Goal: Task Accomplishment & Management: Manage account settings

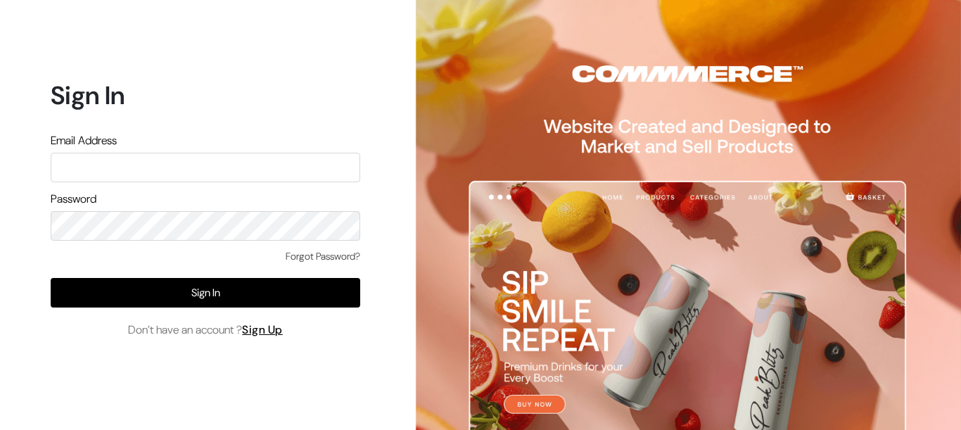
type input "aparna@yellowtommy.com"
click at [376, 241] on div "Sign In Email Address aparna@yellowtommy.com Password Forgot Password? Sign In …" at bounding box center [200, 215] width 401 height 430
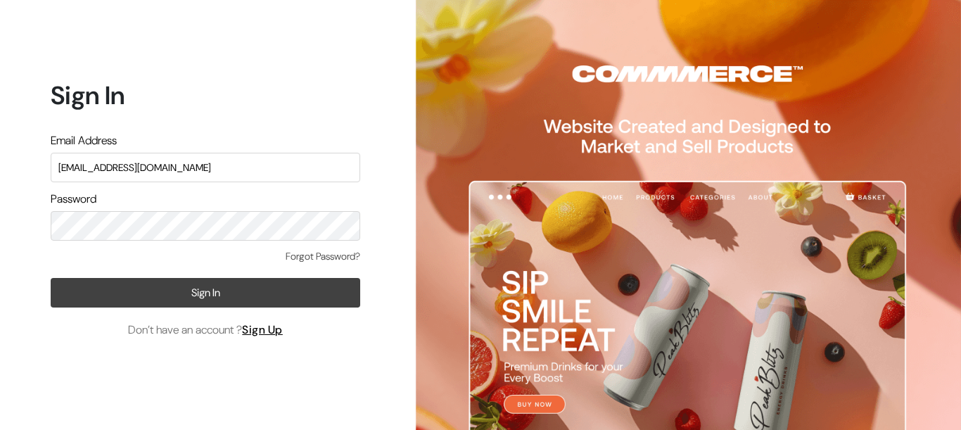
click at [320, 298] on button "Sign In" at bounding box center [206, 293] width 310 height 30
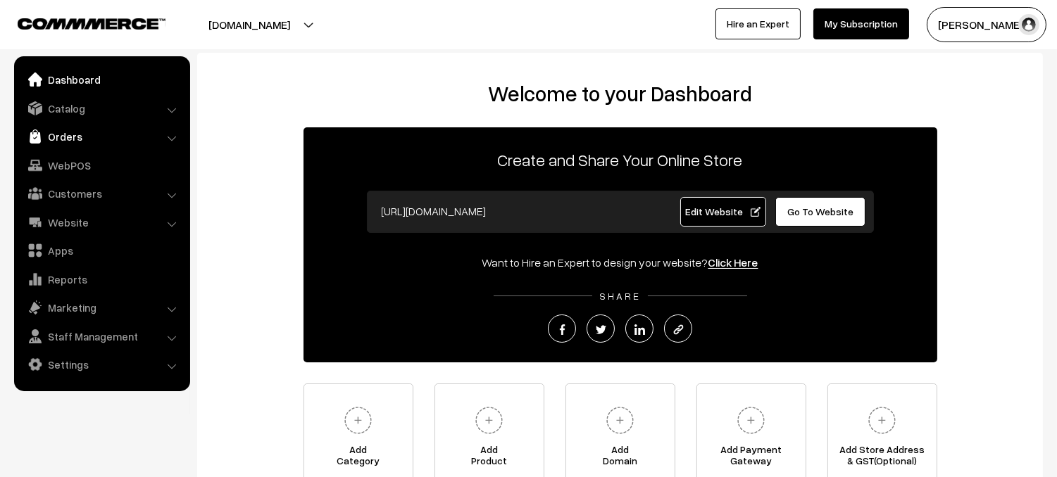
click at [95, 139] on link "Orders" at bounding box center [102, 136] width 168 height 25
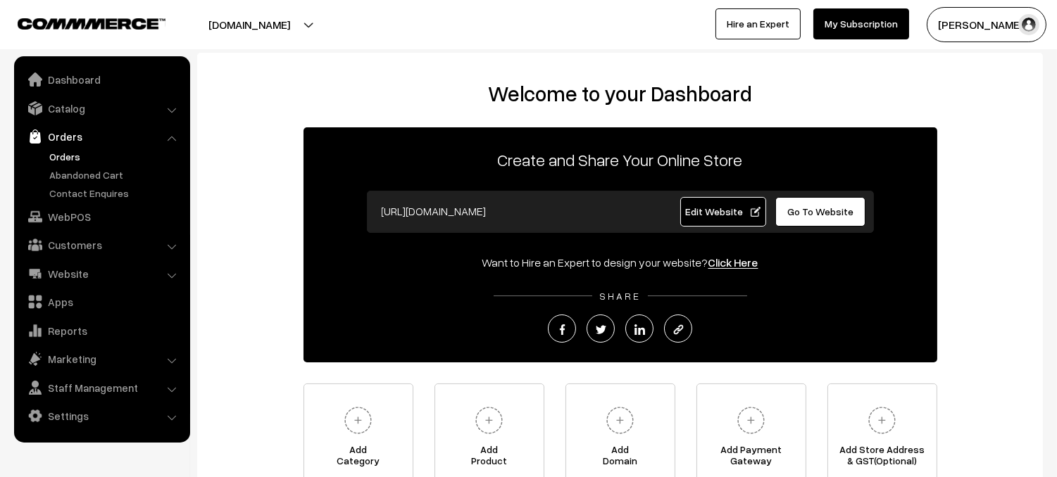
click at [74, 163] on link "Orders" at bounding box center [115, 156] width 139 height 15
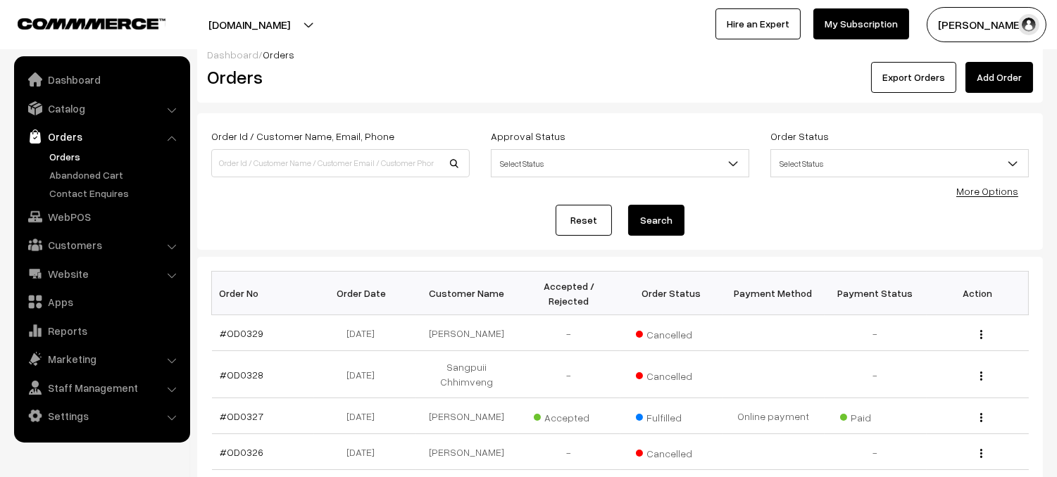
scroll to position [35, 0]
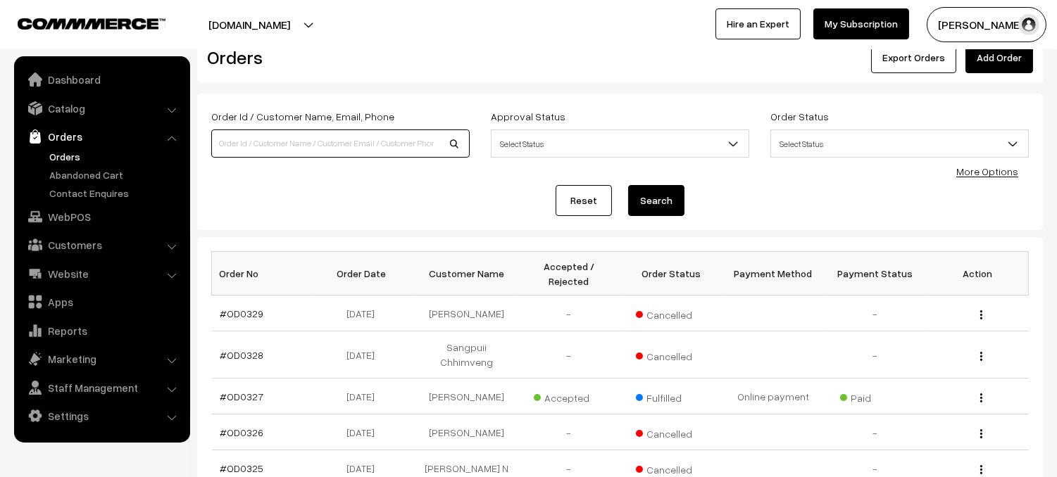
click at [354, 142] on input at bounding box center [340, 144] width 258 height 28
type input "9"
type input "830 series"
click at [628, 185] on button "Search" at bounding box center [656, 200] width 56 height 31
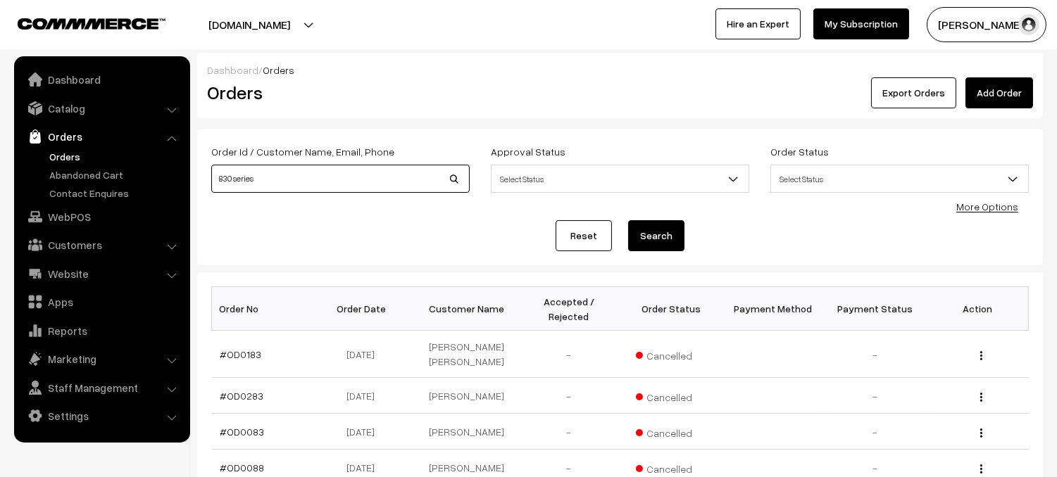
click at [323, 184] on input "830 series" at bounding box center [340, 179] width 258 height 28
type input "8"
click at [40, 106] on img at bounding box center [35, 108] width 14 height 14
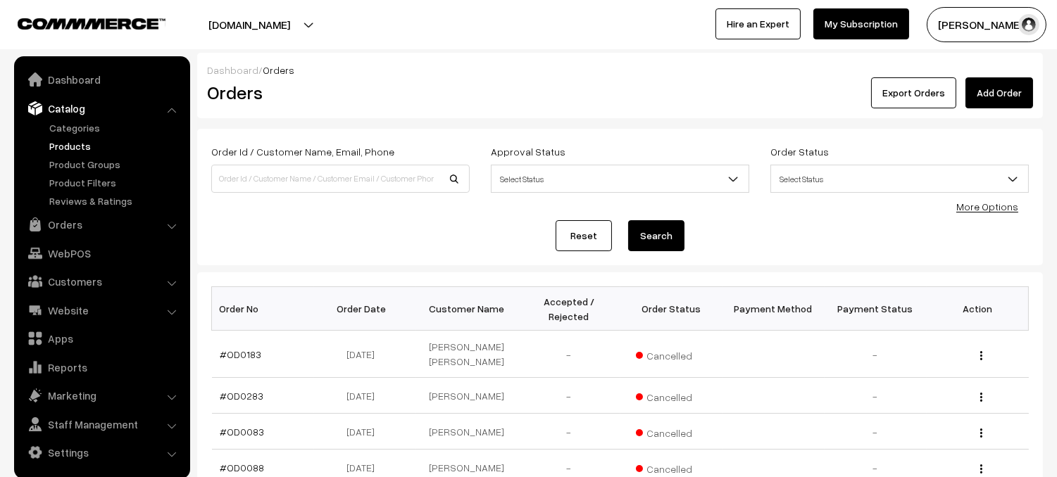
click at [65, 144] on link "Products" at bounding box center [115, 146] width 139 height 15
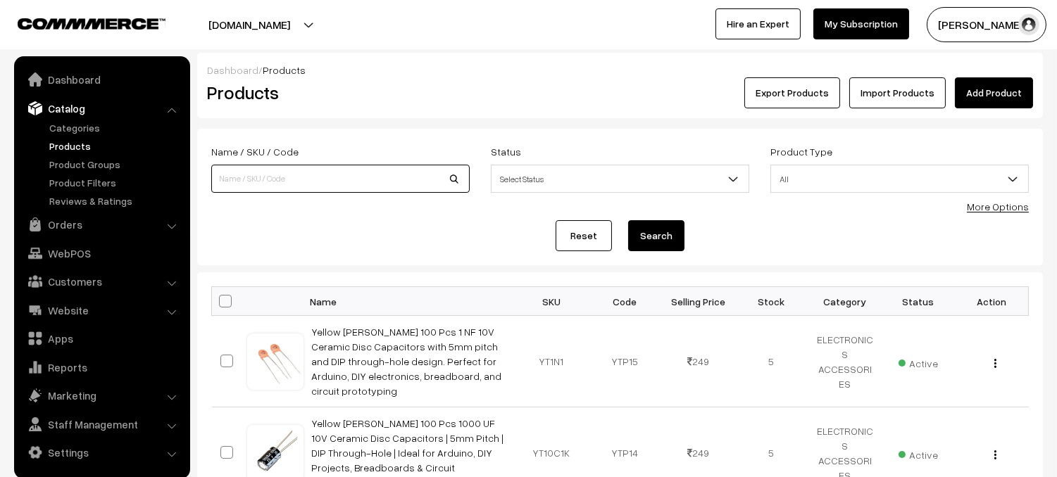
click at [251, 181] on input at bounding box center [340, 179] width 258 height 28
type input "830 series"
click at [668, 243] on button "Search" at bounding box center [656, 235] width 56 height 31
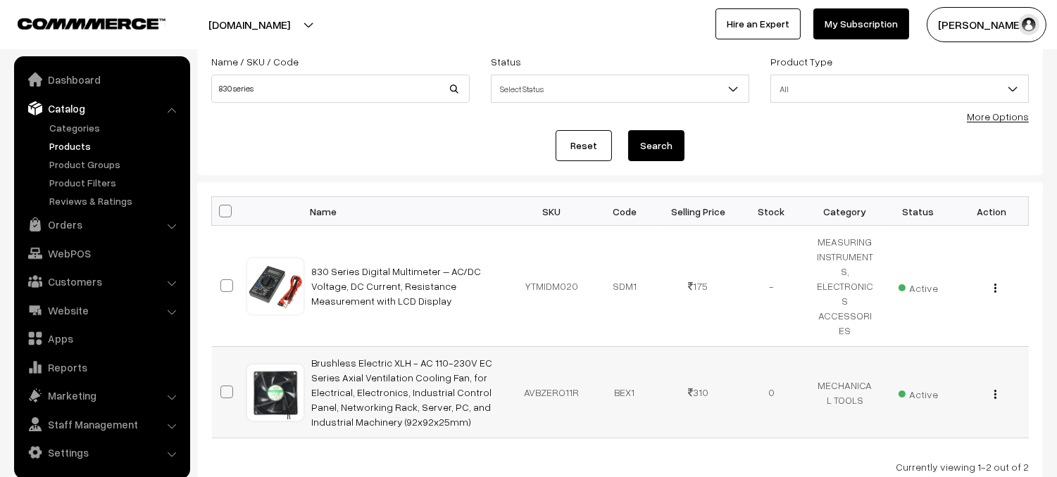
scroll to position [107, 0]
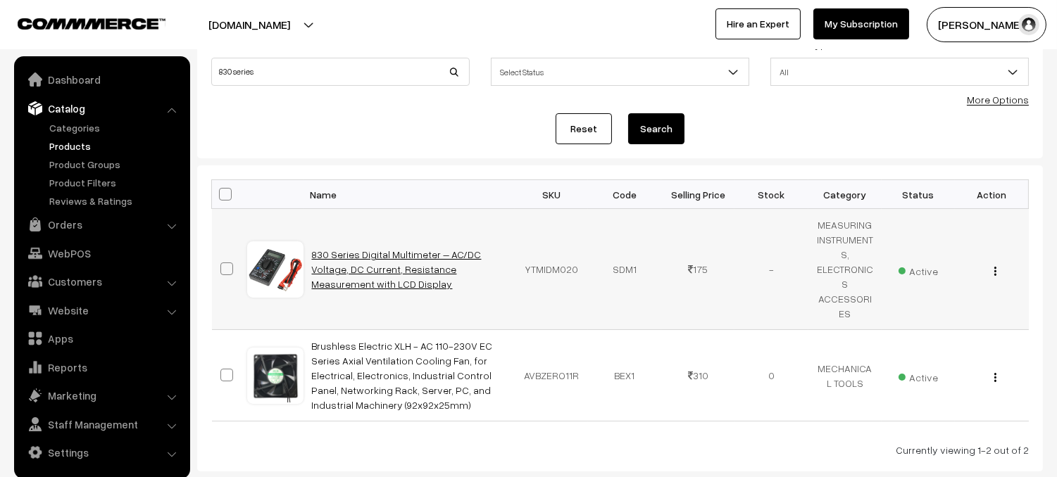
click at [432, 267] on link "830 Series Digital Multimeter – AC/DC Voltage, DC Current, Resistance Measureme…" at bounding box center [397, 269] width 170 height 42
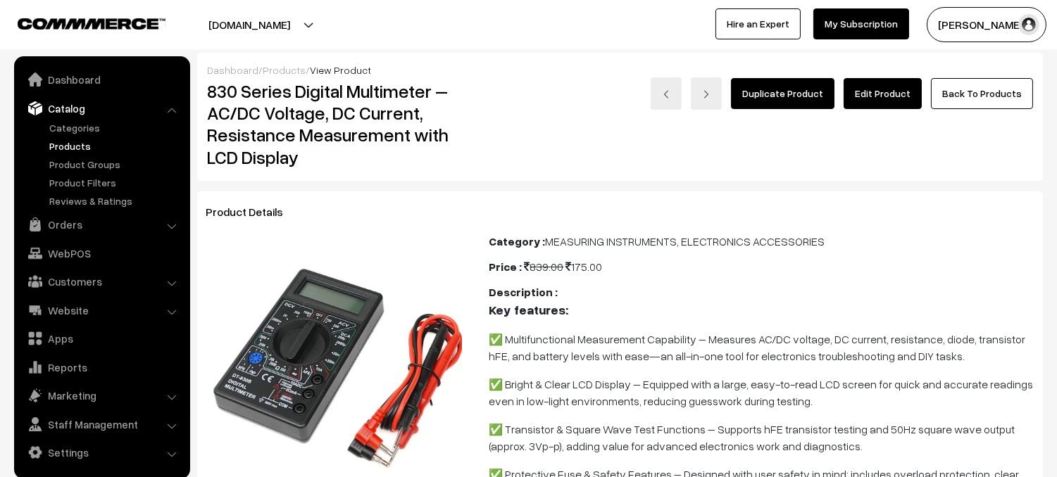
click at [909, 103] on link "Edit Product" at bounding box center [882, 93] width 78 height 31
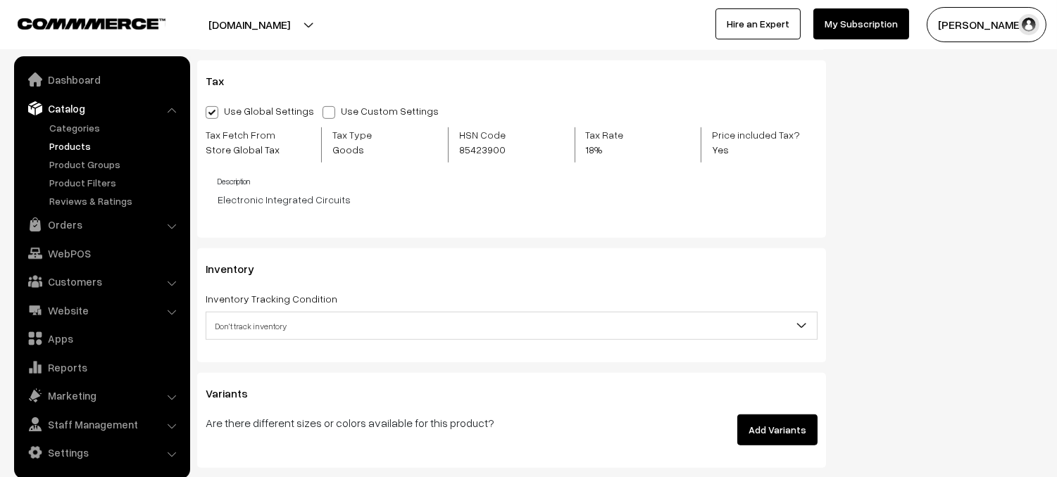
scroll to position [1715, 0]
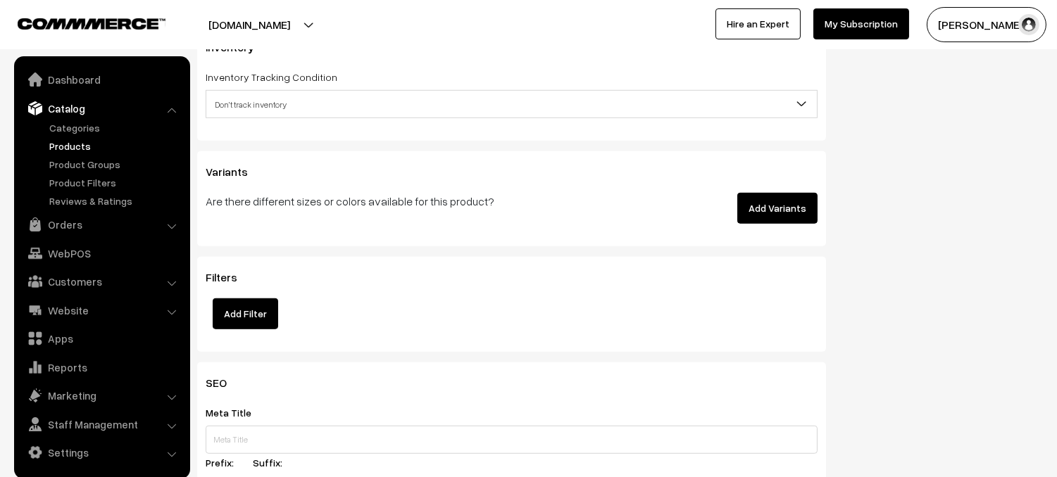
click at [383, 105] on span "Don't track inventory" at bounding box center [511, 104] width 610 height 25
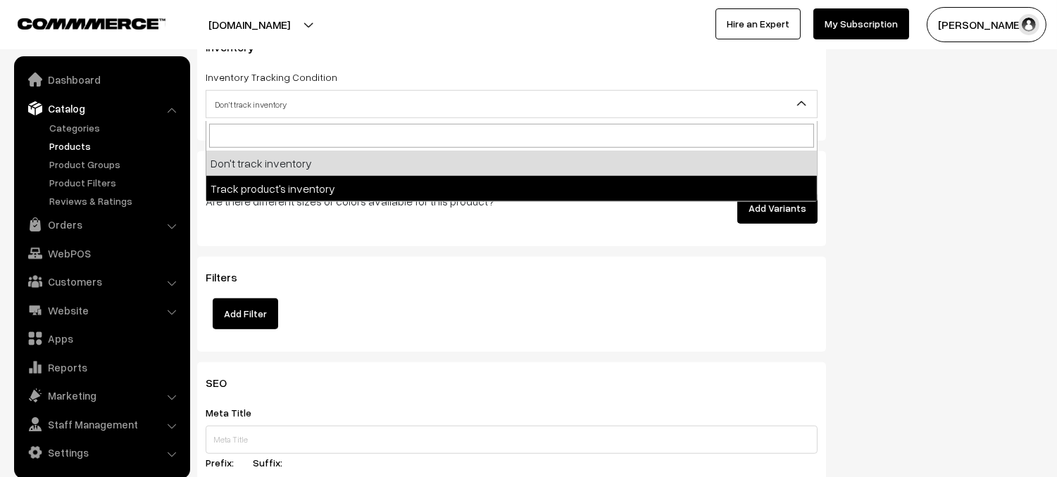
select select "2"
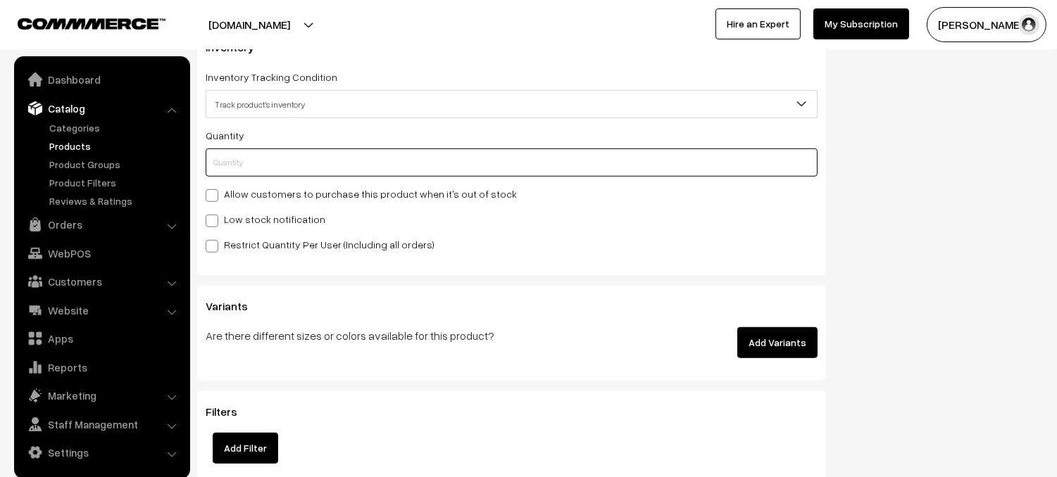
click at [289, 158] on input "text" at bounding box center [512, 163] width 612 height 28
type input "7"
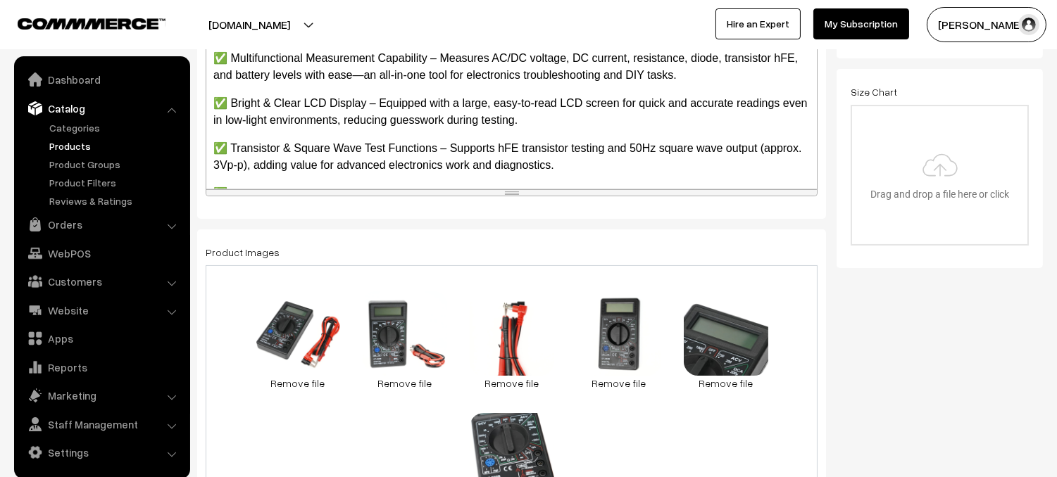
scroll to position [0, 0]
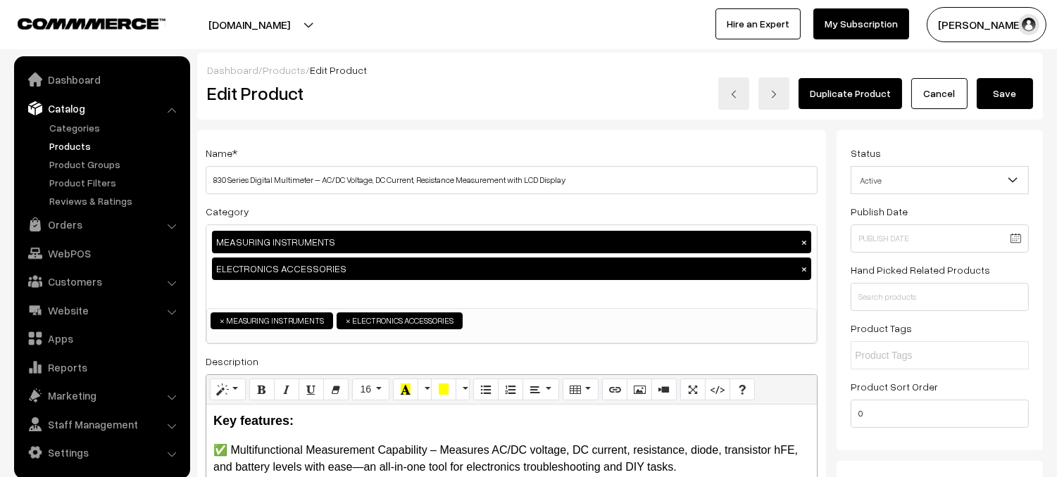
type input "7"
click at [1029, 99] on button "Save" at bounding box center [1004, 93] width 56 height 31
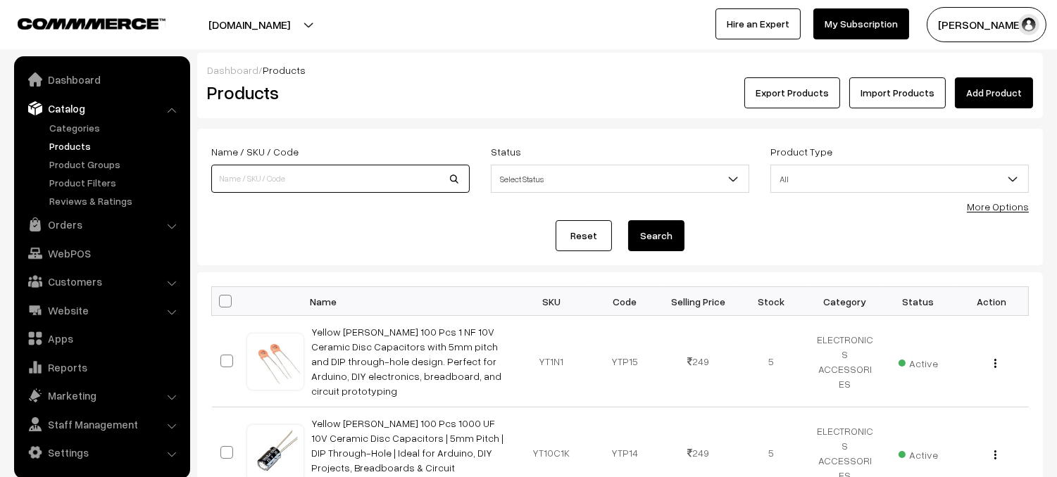
click at [241, 178] on input at bounding box center [340, 179] width 258 height 28
type input "Piano"
click at [664, 232] on button "Search" at bounding box center [656, 235] width 56 height 31
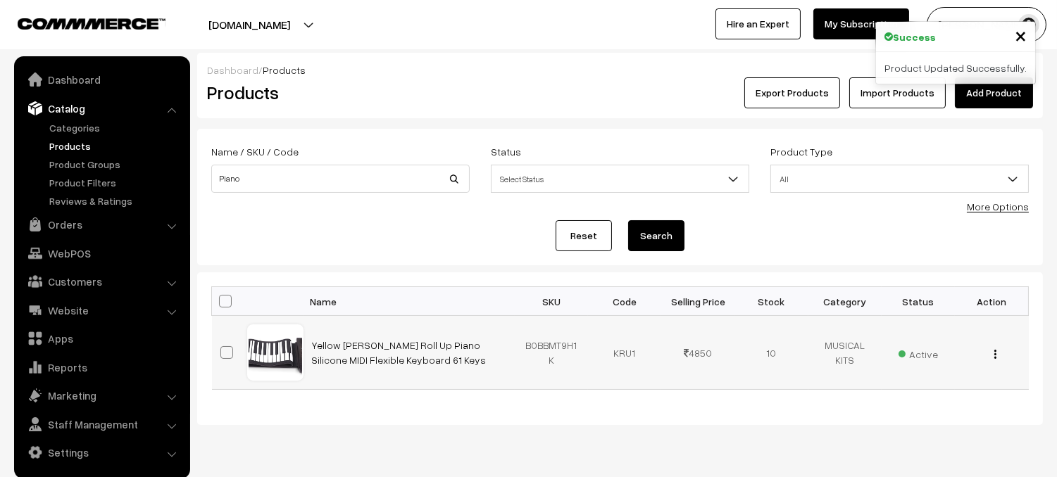
click at [356, 353] on td "Yellow [PERSON_NAME] Roll Up Piano Silicone MIDI Flexible Keyboard 61 Keys" at bounding box center [408, 353] width 211 height 74
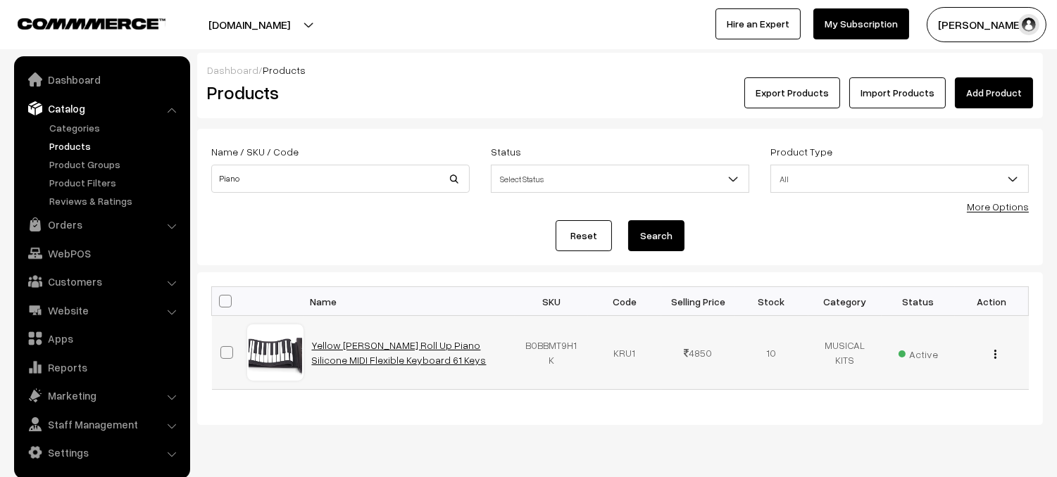
click at [390, 347] on link "Yellow [PERSON_NAME] Roll Up Piano Silicone MIDI Flexible Keyboard 61 Keys" at bounding box center [399, 352] width 175 height 27
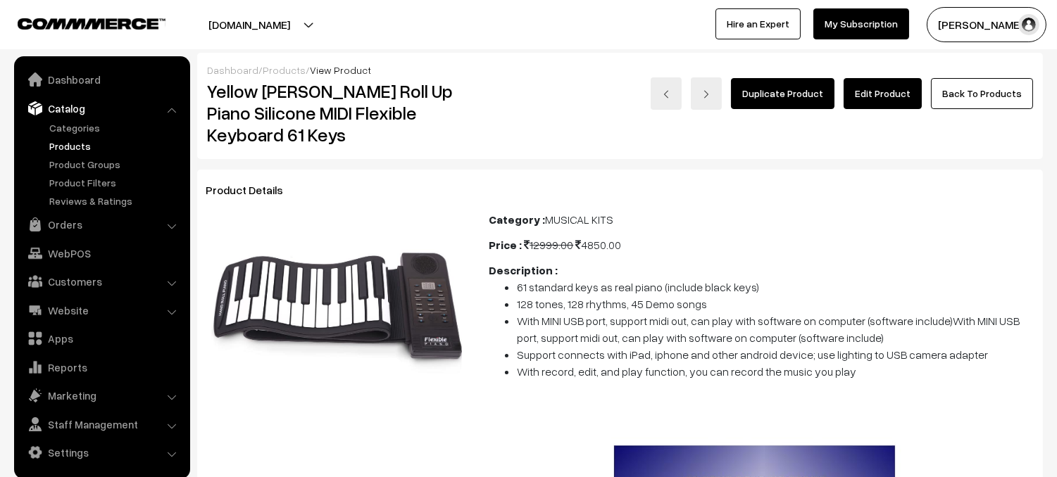
click at [887, 98] on link "Edit Product" at bounding box center [882, 93] width 78 height 31
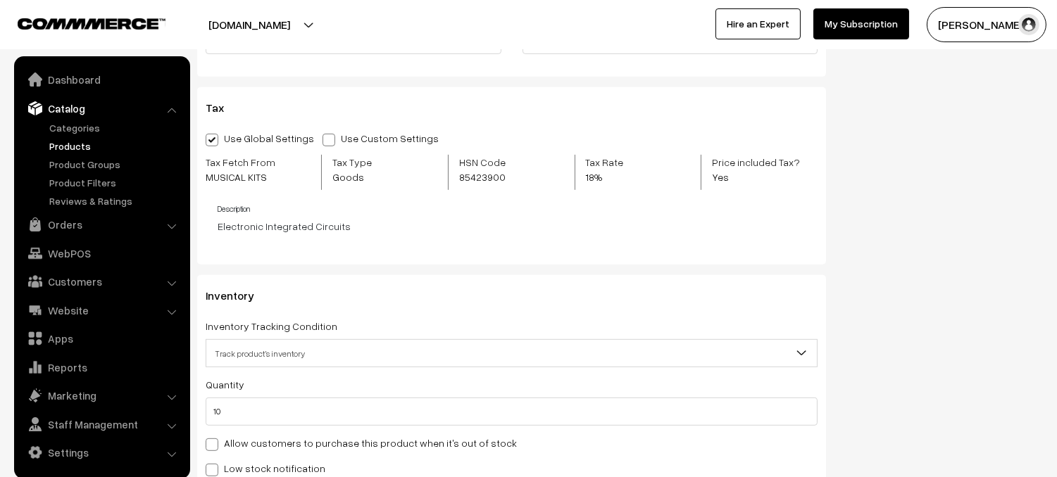
scroll to position [1441, 0]
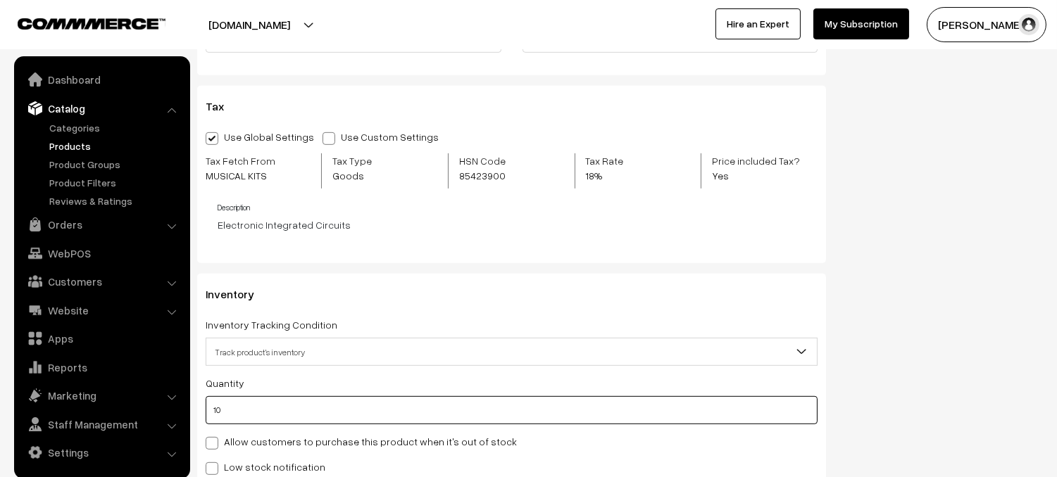
click at [247, 409] on input "10" at bounding box center [512, 410] width 612 height 28
type input "1"
type input "11"
type input "21"
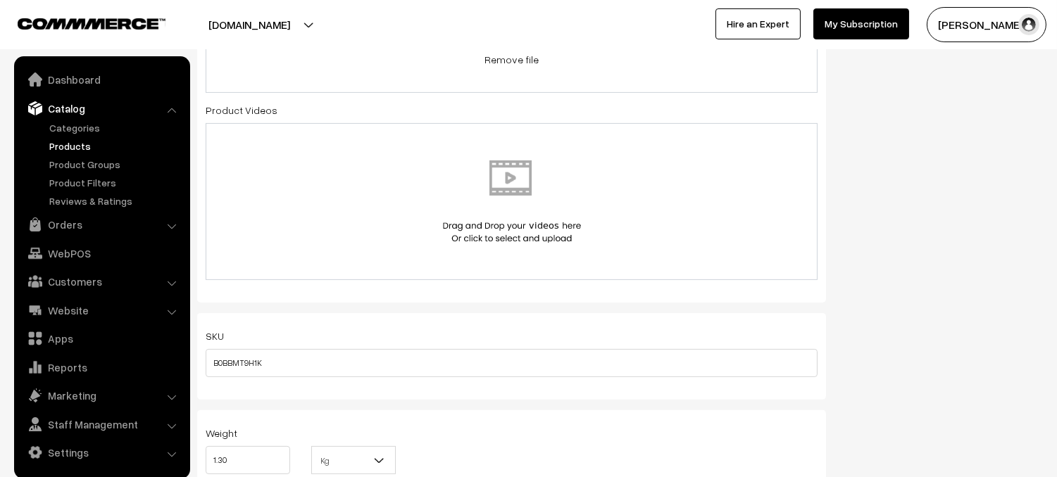
scroll to position [0, 0]
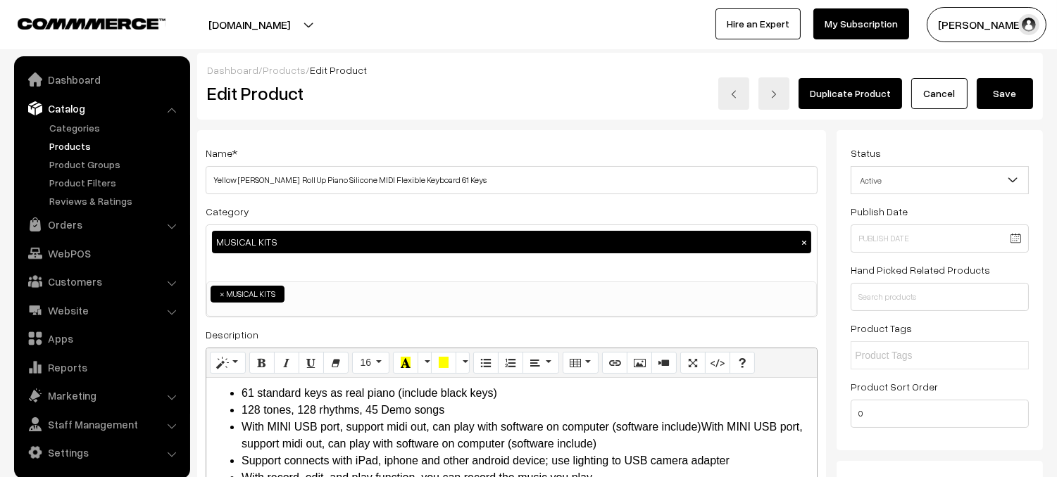
type input "11"
click at [1019, 93] on button "Save" at bounding box center [1004, 93] width 56 height 31
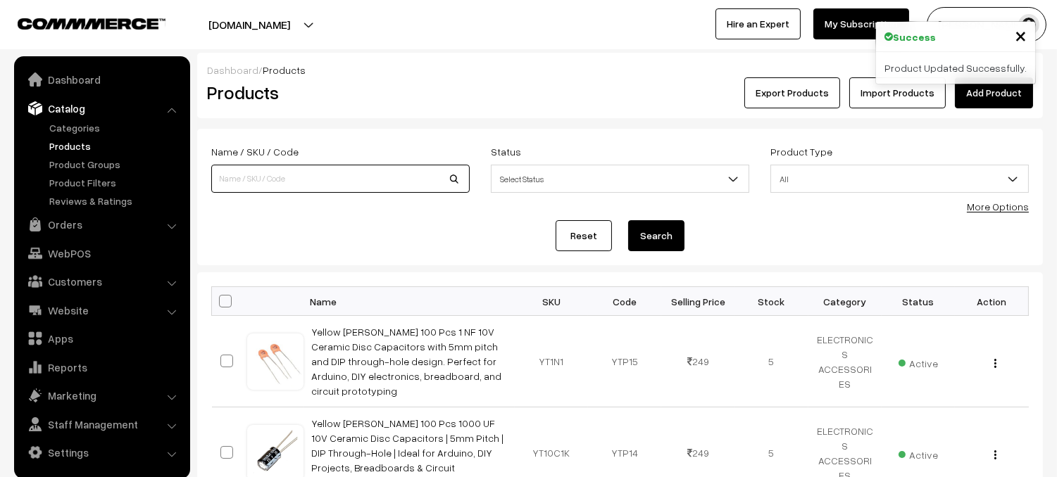
click at [263, 183] on input at bounding box center [340, 179] width 258 height 28
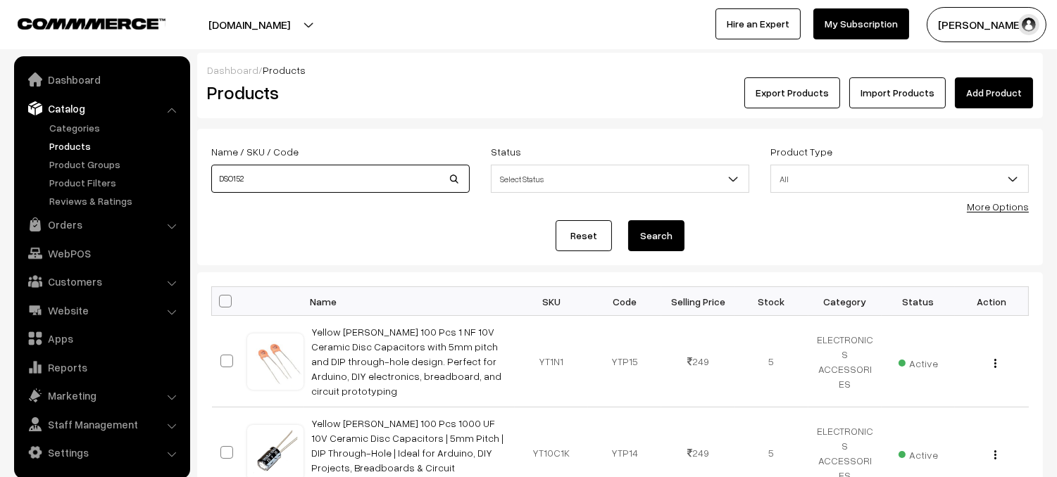
type input "DSO152"
click at [661, 241] on button "Search" at bounding box center [656, 235] width 56 height 31
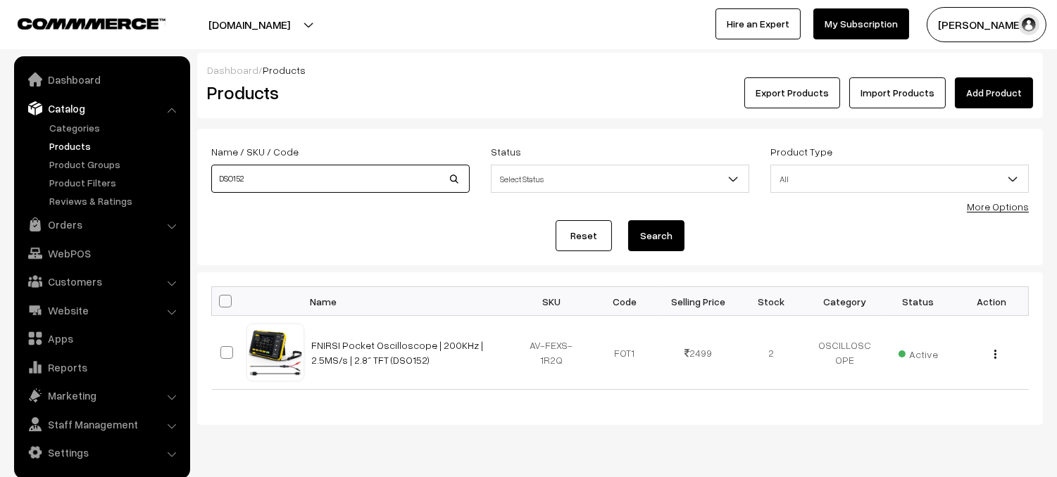
click at [360, 172] on input "DSO152" at bounding box center [340, 179] width 258 height 28
click at [278, 187] on input "DSO152" at bounding box center [340, 179] width 258 height 28
click at [230, 179] on input "DSYSTSB038" at bounding box center [340, 179] width 258 height 28
type input "YSTSB038"
click at [666, 228] on button "Search" at bounding box center [656, 235] width 56 height 31
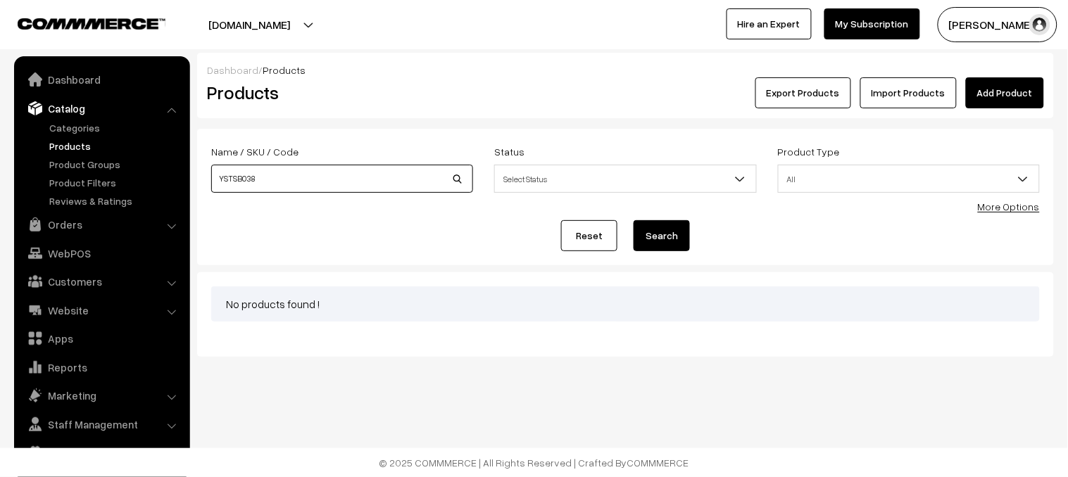
click at [274, 181] on input "YSTSB038" at bounding box center [342, 179] width 262 height 28
type input "Y"
type input "YTSB038"
click at [681, 234] on button "Search" at bounding box center [661, 235] width 56 height 31
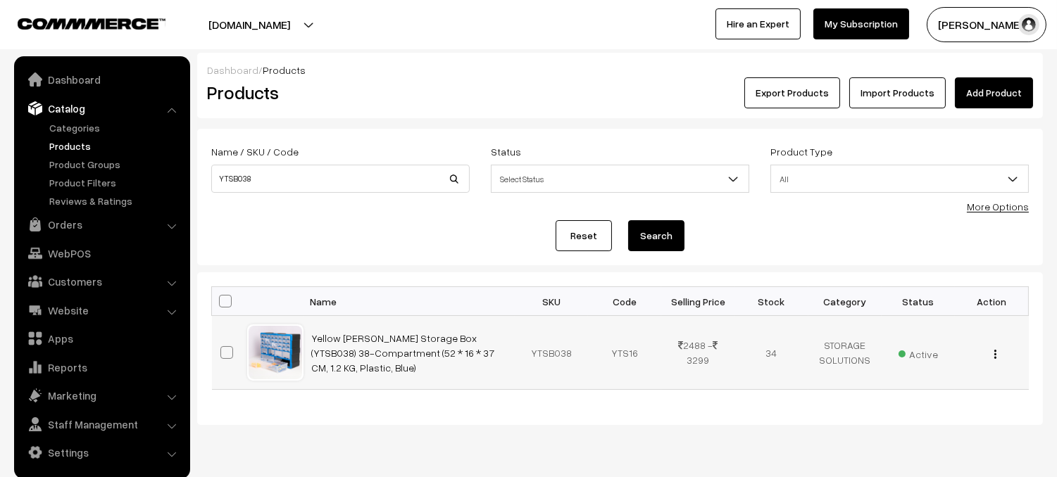
click at [386, 345] on td "Yellow [PERSON_NAME] Storage Box (YTSB038) 38-Compartment (52 * 16 * 37 CM, 1.2…" at bounding box center [408, 353] width 211 height 74
click at [465, 348] on link "Yellow [PERSON_NAME] Storage Box (YTSB038) 38-Compartment (52 * 16 * 37 CM, 1.2…" at bounding box center [403, 353] width 183 height 42
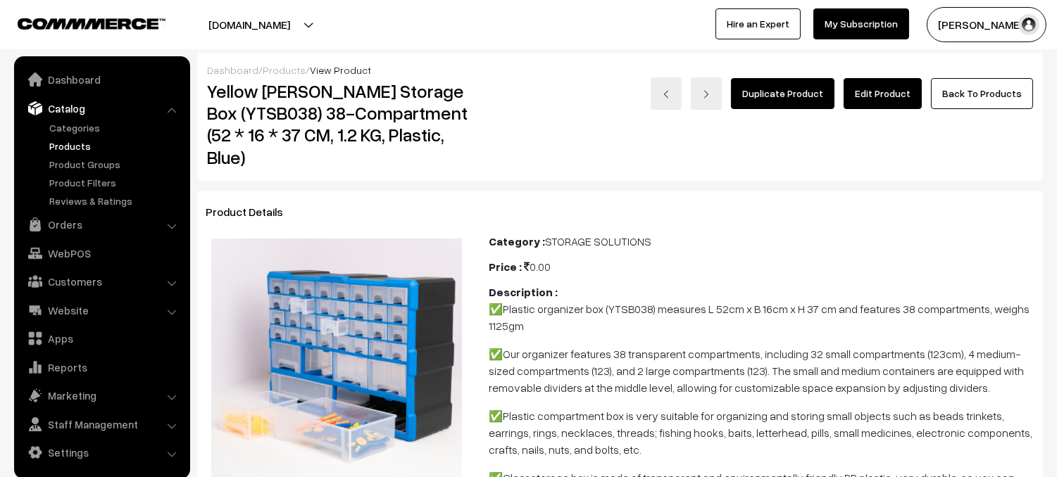
click at [882, 89] on link "Edit Product" at bounding box center [882, 93] width 78 height 31
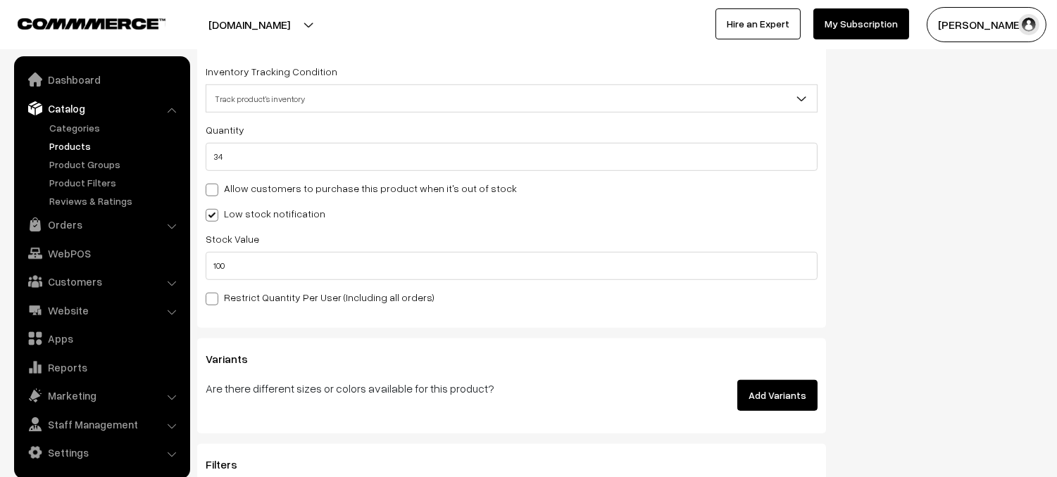
scroll to position [1789, 0]
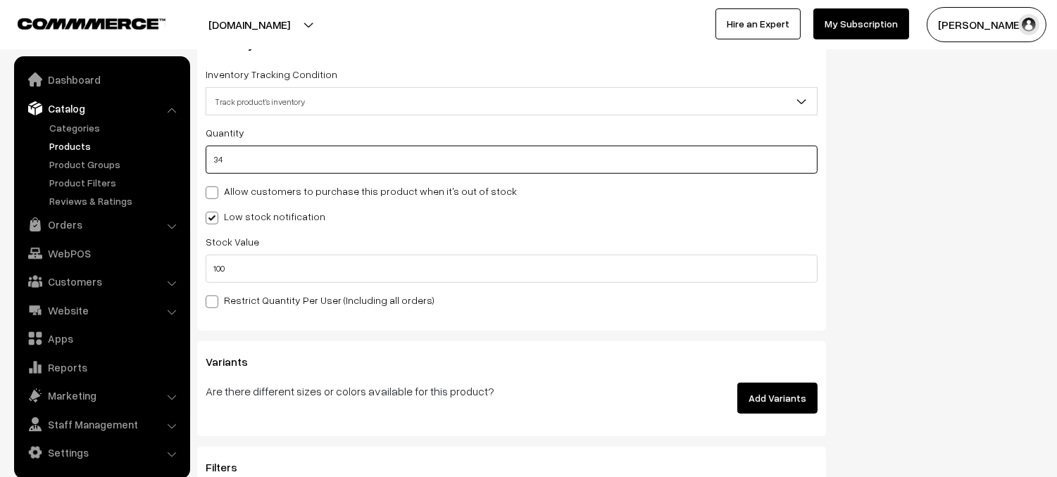
click at [256, 157] on input "34" at bounding box center [512, 160] width 612 height 28
type input "68"
type input "3"
type input "37"
type input "0"
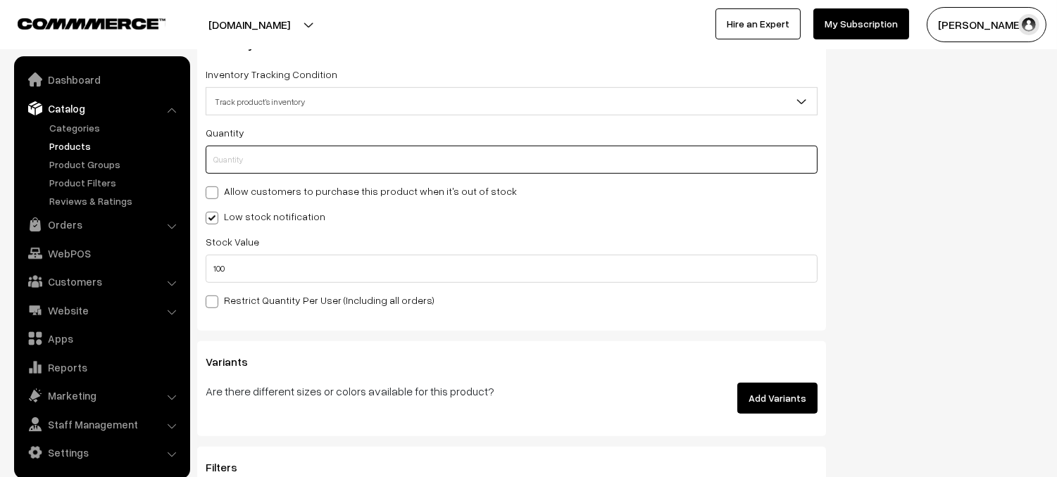
type input "2"
type input "36"
type input "21"
type input "55"
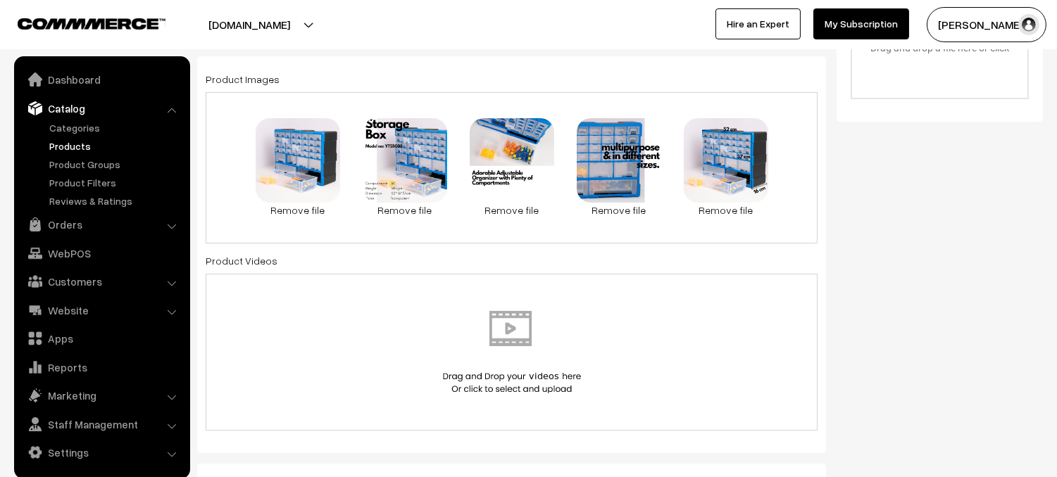
scroll to position [0, 0]
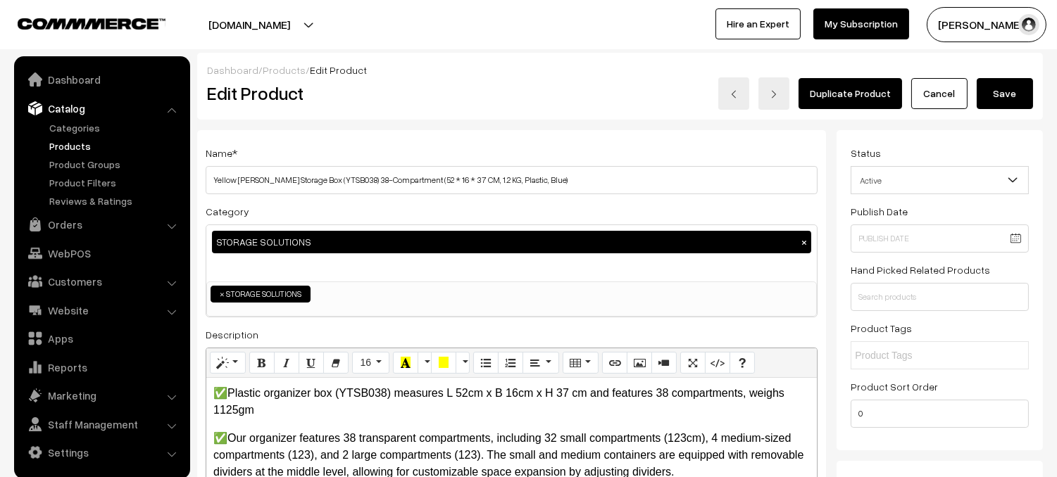
type input "21"
click at [1016, 92] on button "Save" at bounding box center [1004, 93] width 56 height 31
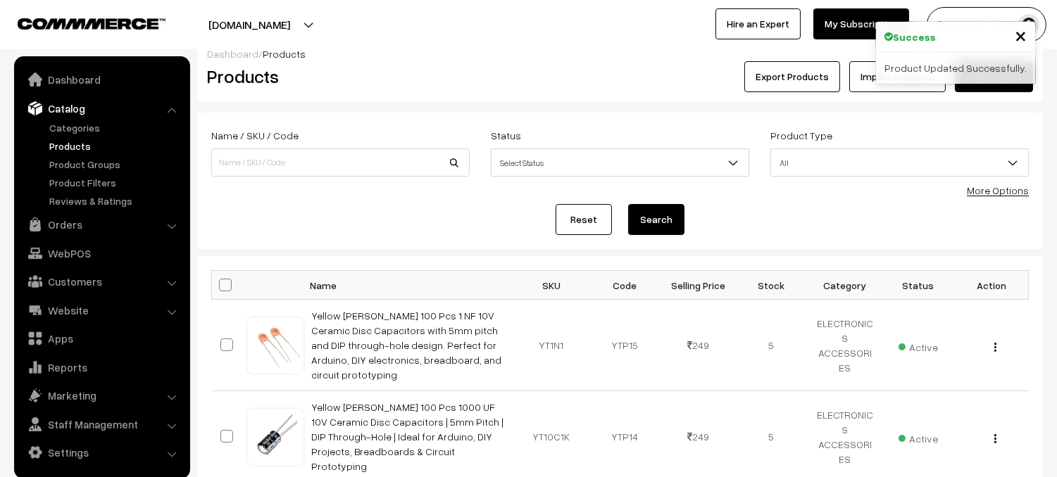
scroll to position [32, 0]
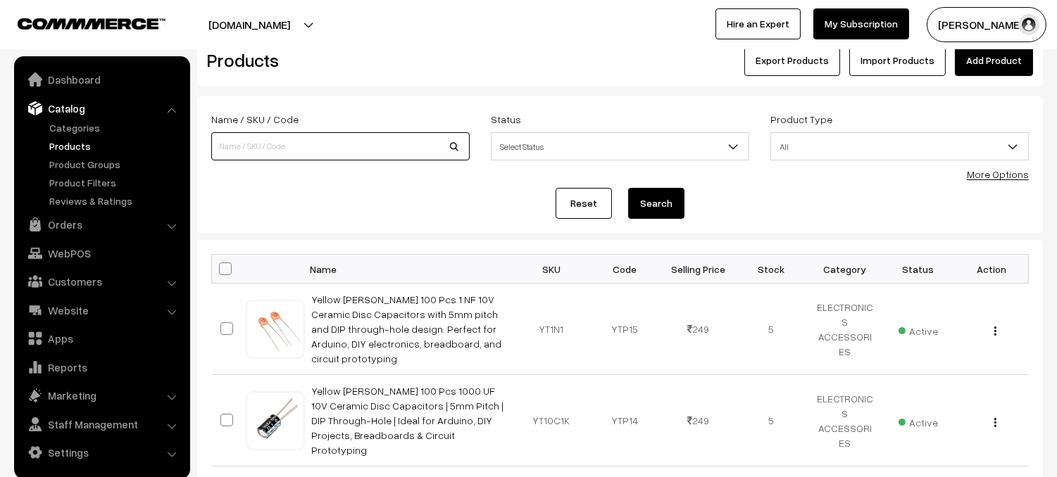
click at [402, 143] on input at bounding box center [340, 146] width 258 height 28
type input "refurbished pottery"
click at [657, 196] on button "Search" at bounding box center [656, 203] width 56 height 31
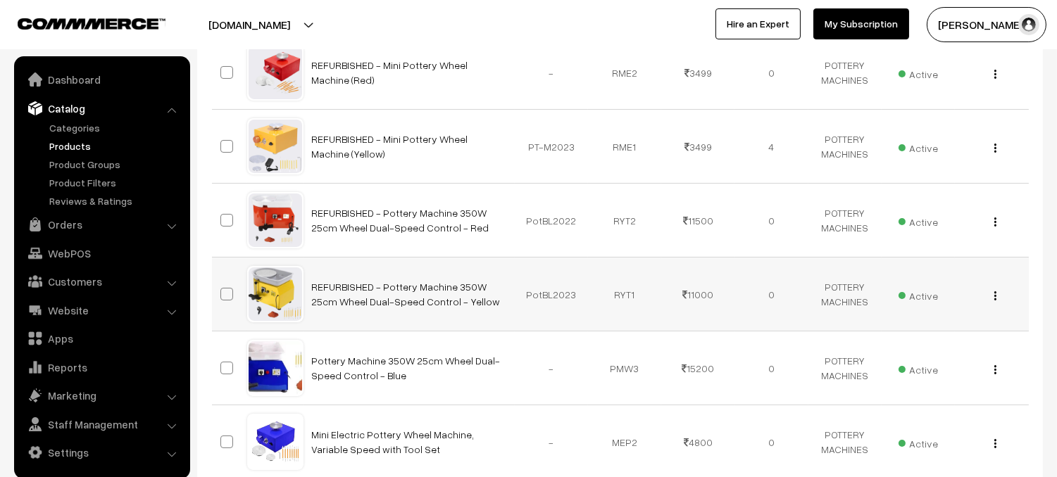
scroll to position [284, 0]
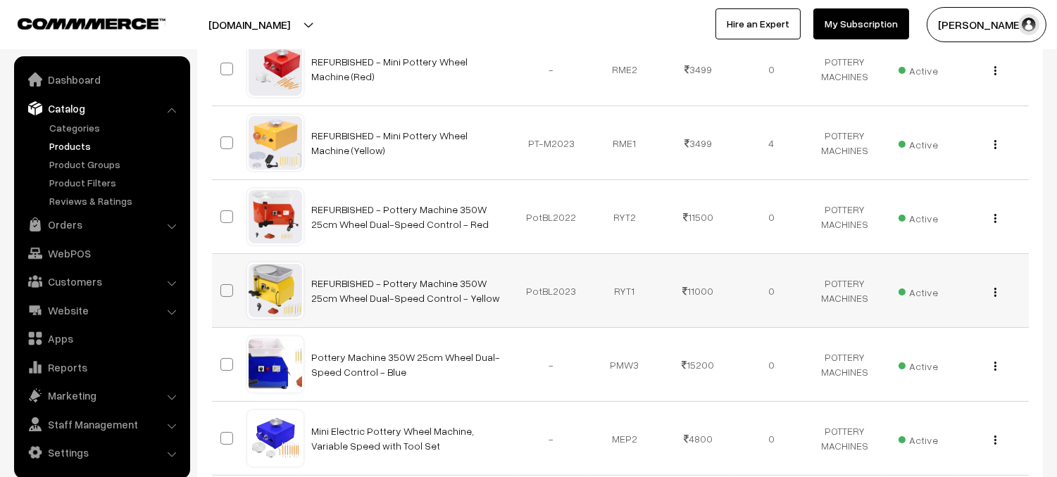
click at [995, 292] on button "button" at bounding box center [995, 291] width 4 height 11
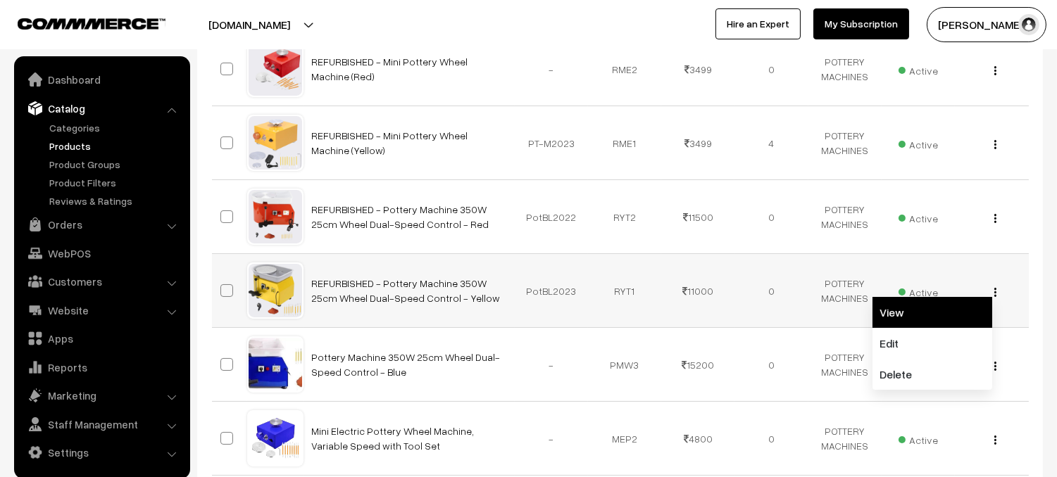
click at [926, 322] on link "View" at bounding box center [932, 312] width 120 height 31
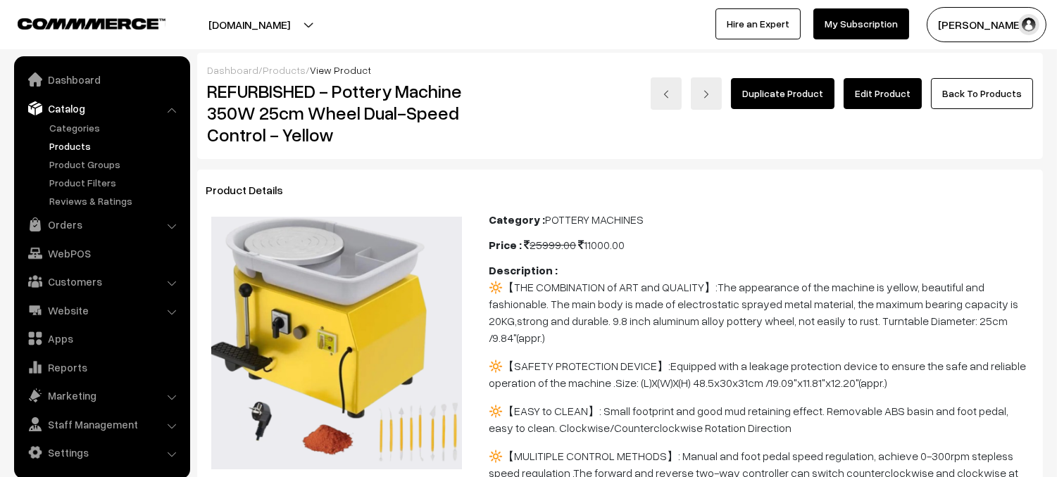
click at [873, 93] on link "Edit Product" at bounding box center [882, 93] width 78 height 31
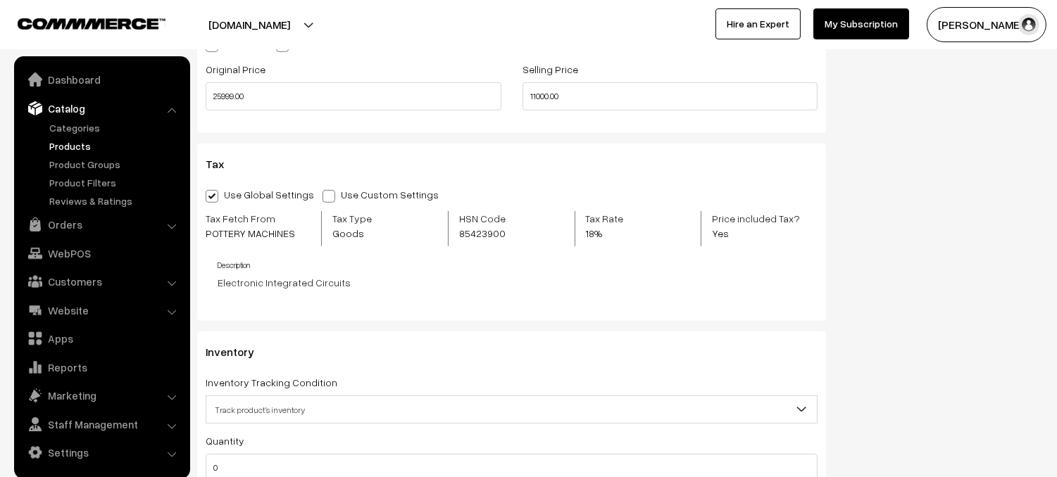
scroll to position [1546, 0]
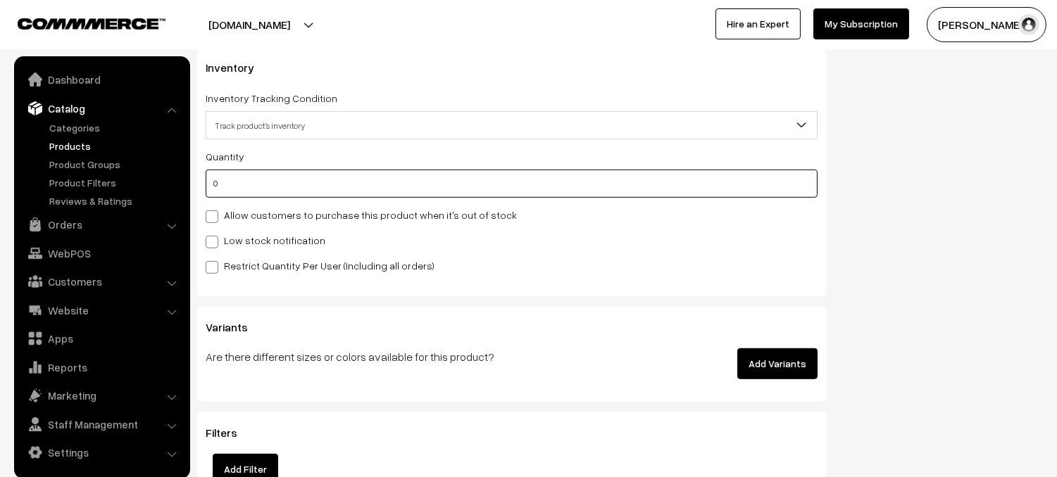
click at [239, 182] on input "0" at bounding box center [512, 184] width 612 height 28
type input "8"
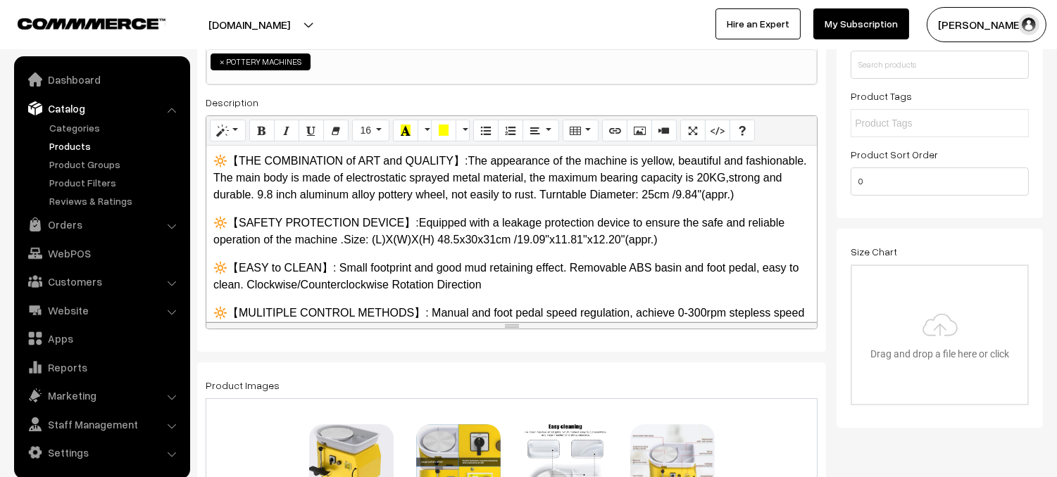
scroll to position [0, 0]
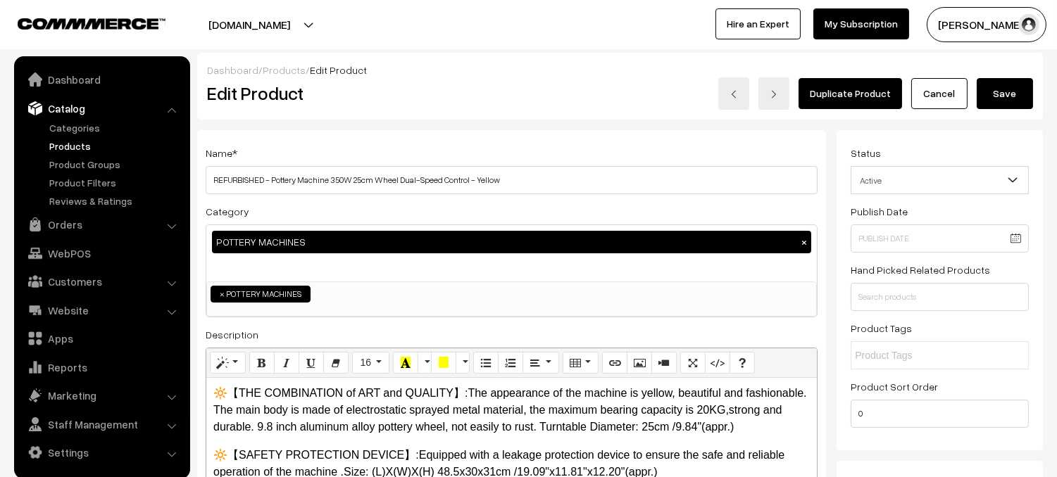
type input "8"
click at [1002, 94] on button "Save" at bounding box center [1004, 93] width 56 height 31
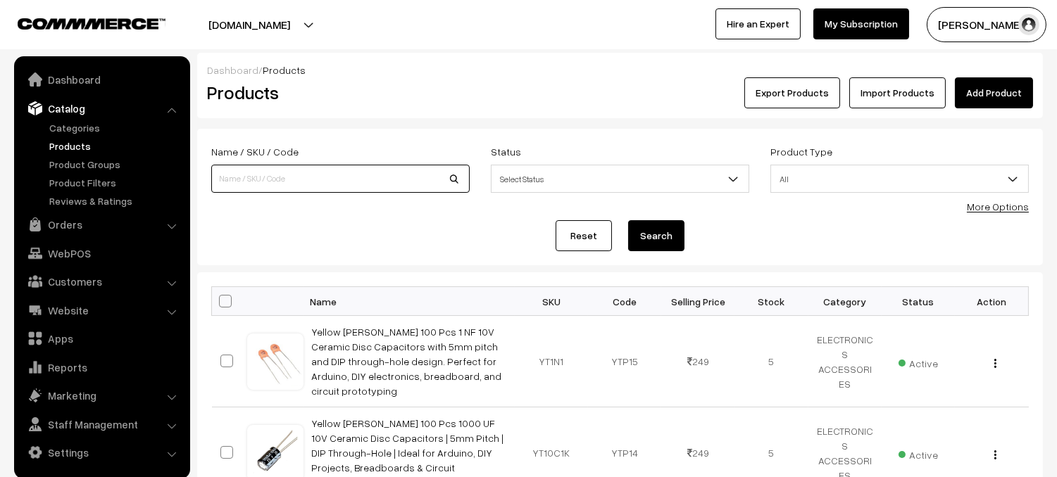
click at [369, 189] on input at bounding box center [340, 179] width 258 height 28
type input "refurbished pottery"
click at [652, 237] on button "Search" at bounding box center [656, 235] width 56 height 31
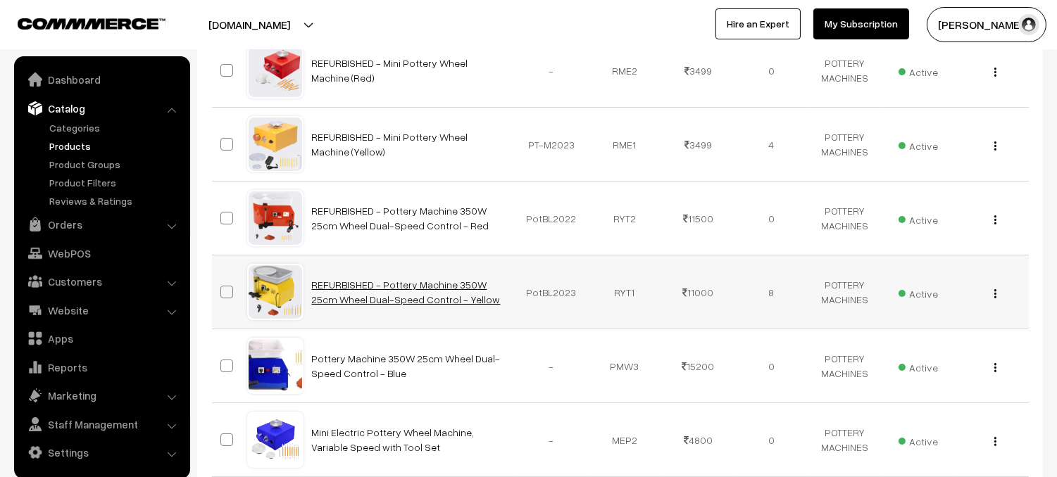
scroll to position [283, 0]
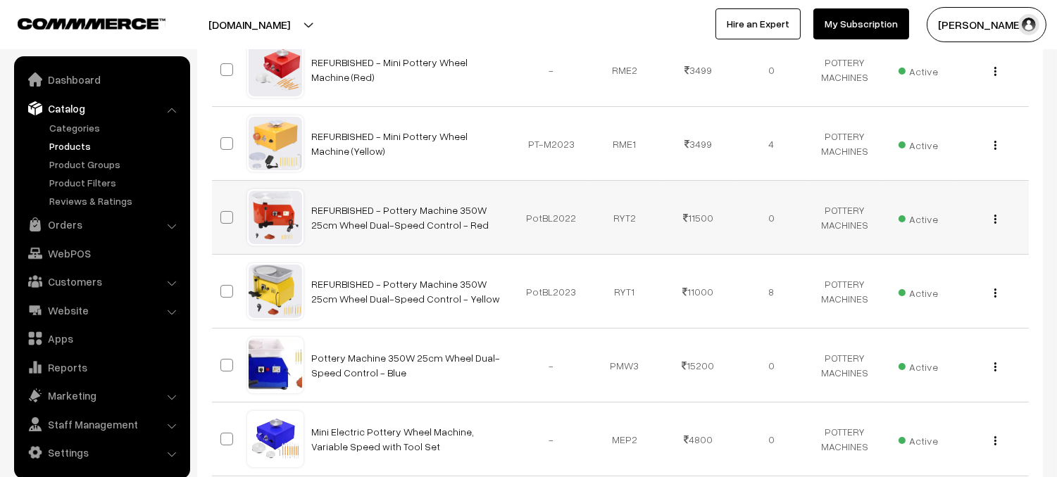
click at [997, 220] on div "View Edit Delete" at bounding box center [991, 217] width 56 height 15
click at [995, 220] on img "button" at bounding box center [995, 219] width 2 height 9
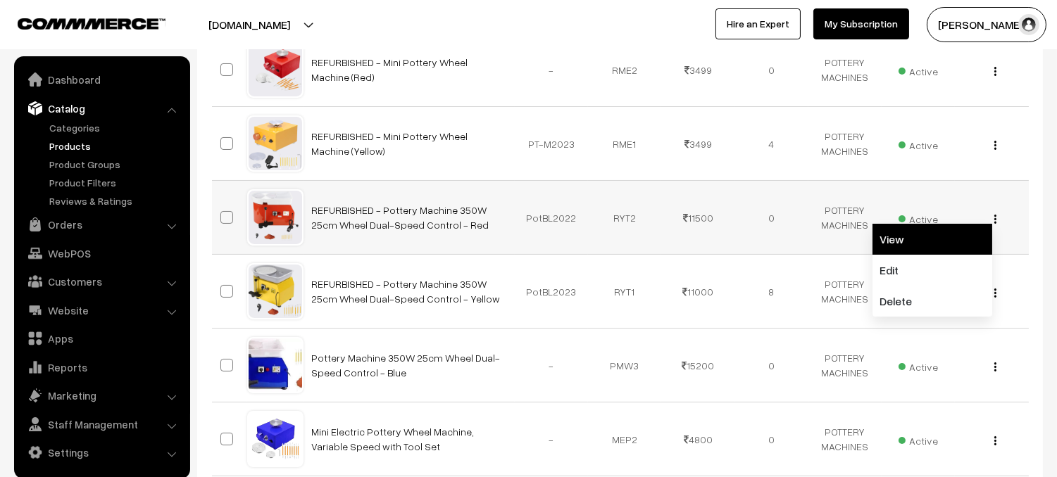
click at [932, 250] on link "View" at bounding box center [932, 239] width 120 height 31
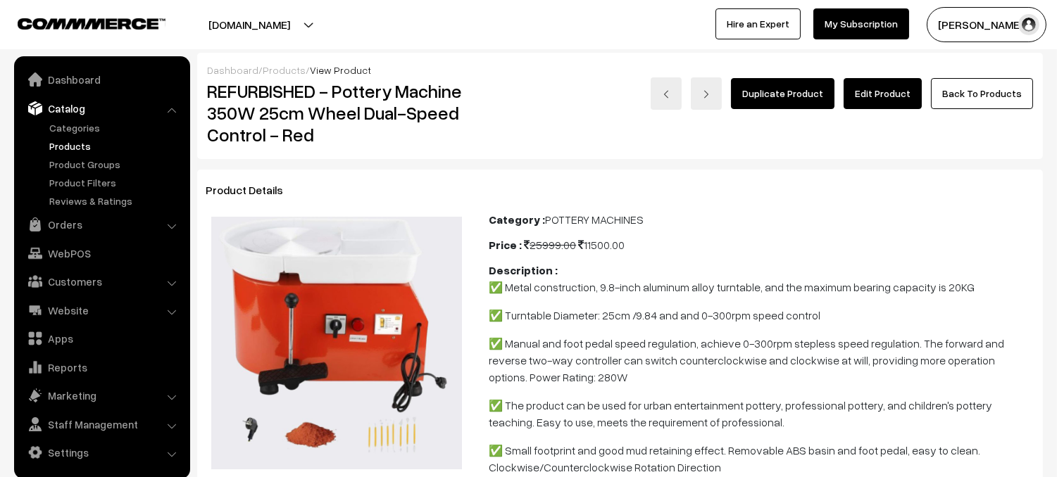
click at [883, 91] on link "Edit Product" at bounding box center [882, 93] width 78 height 31
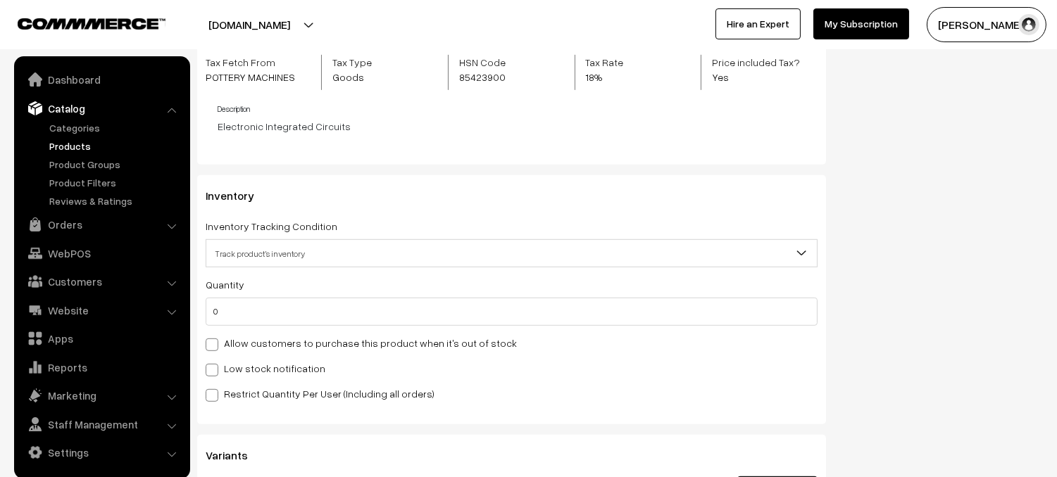
scroll to position [1591, 0]
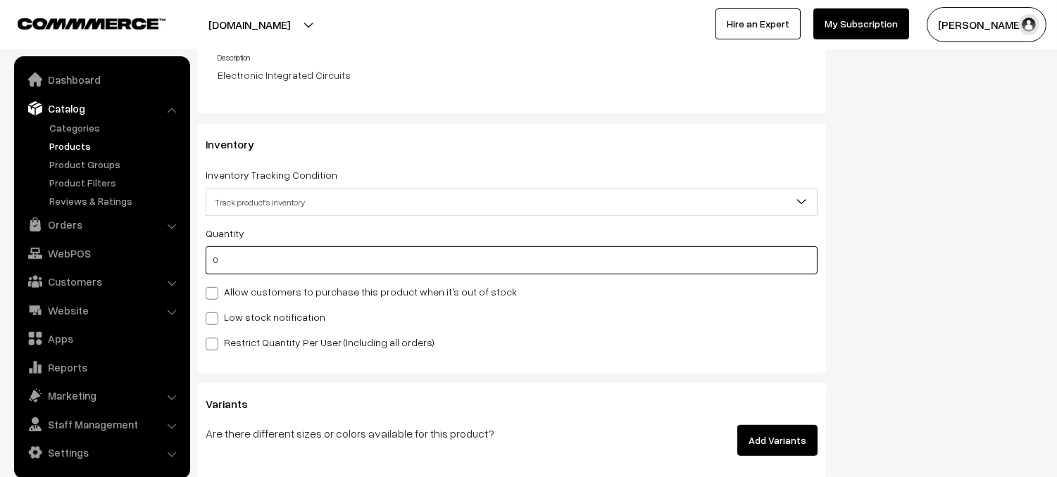
click at [258, 261] on input "0" at bounding box center [512, 260] width 612 height 28
type input "5"
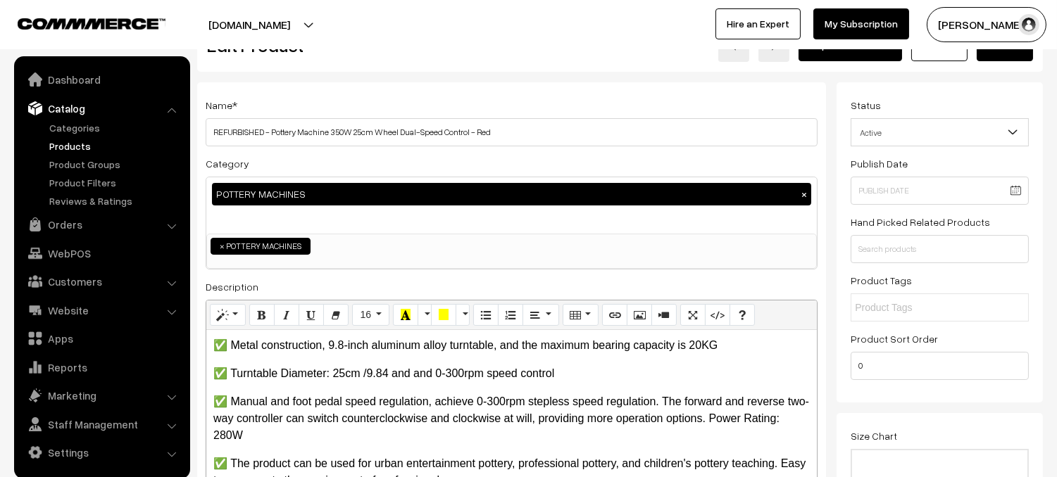
scroll to position [0, 0]
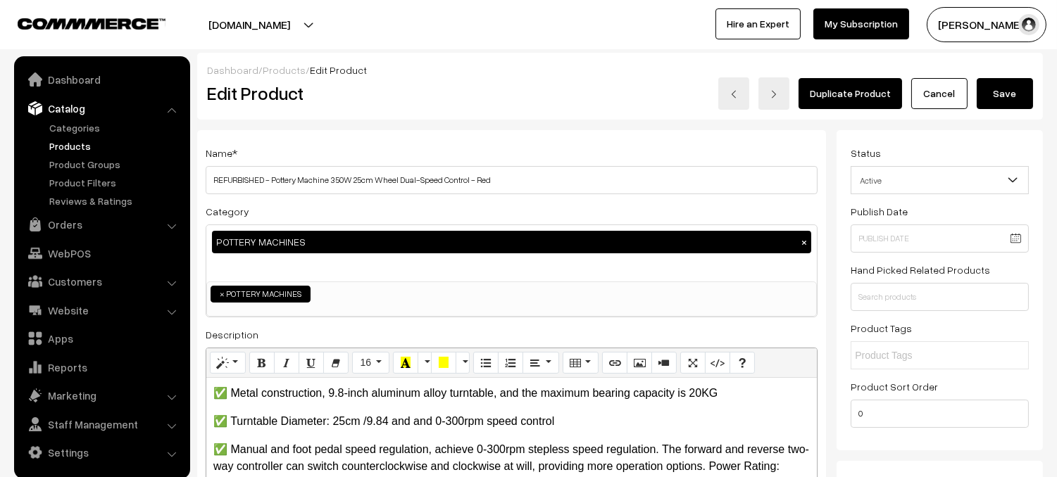
type input "5"
click at [1007, 85] on button "Save" at bounding box center [1004, 93] width 56 height 31
